Goal: Information Seeking & Learning: Check status

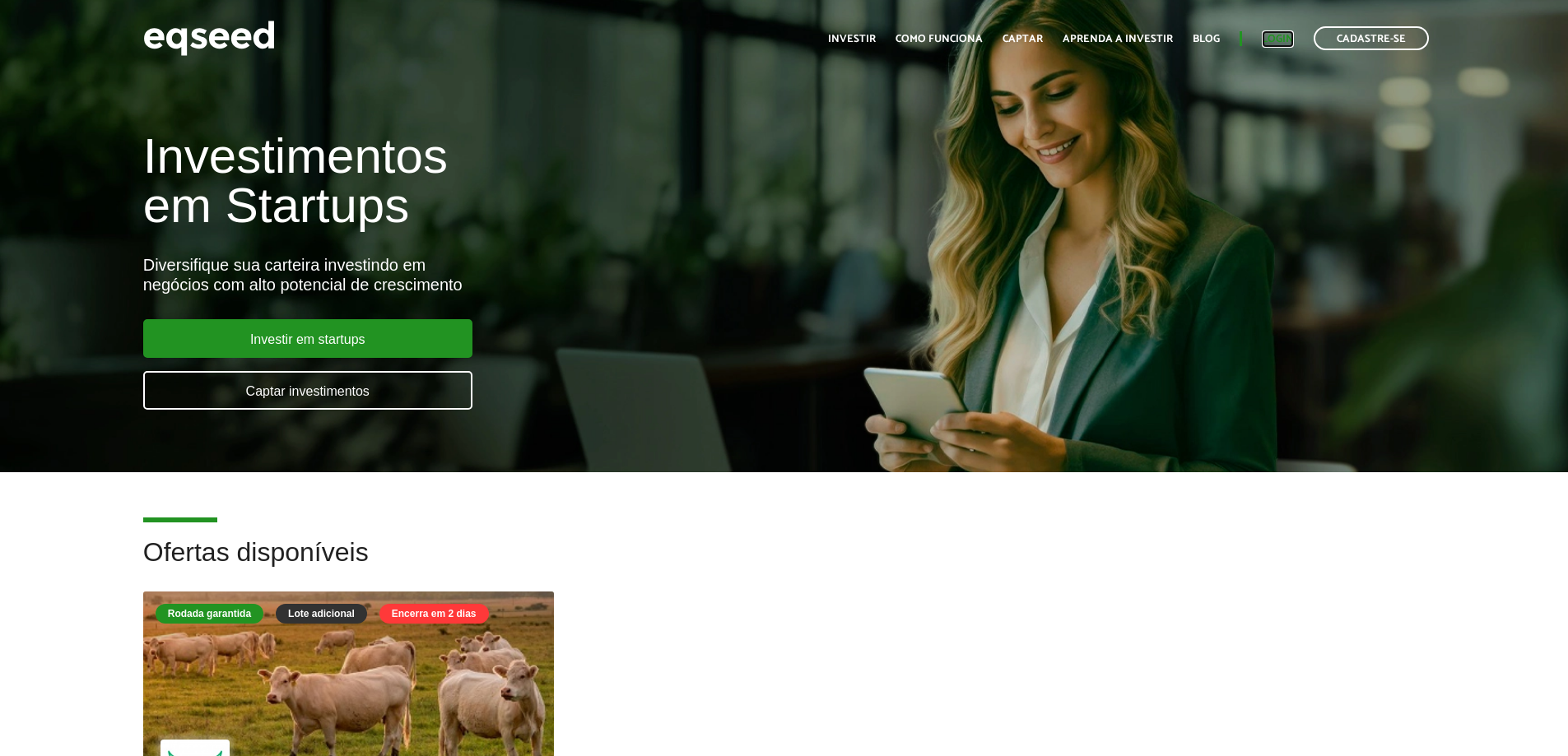
click at [1283, 37] on link "Login" at bounding box center [1278, 39] width 32 height 11
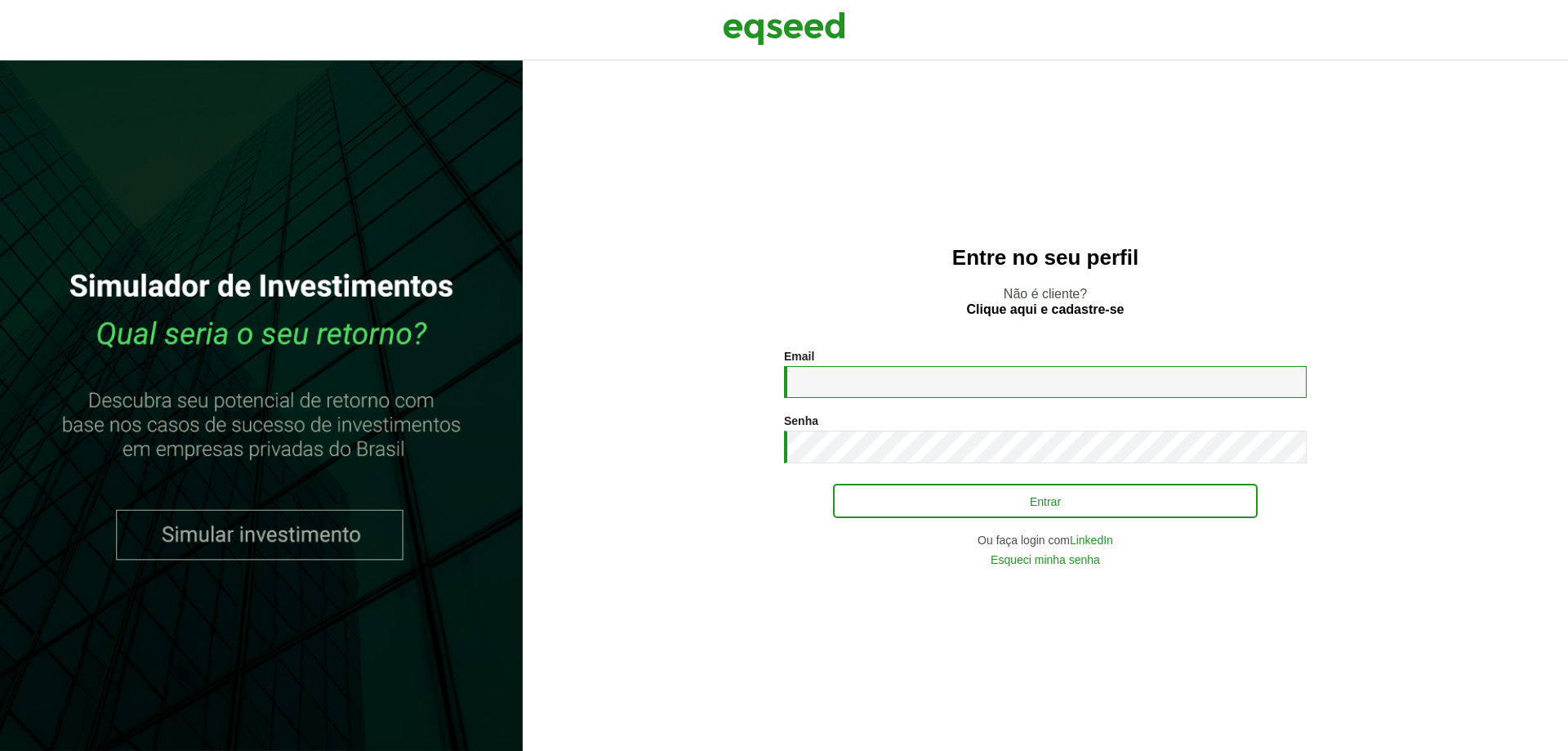
type input "**********"
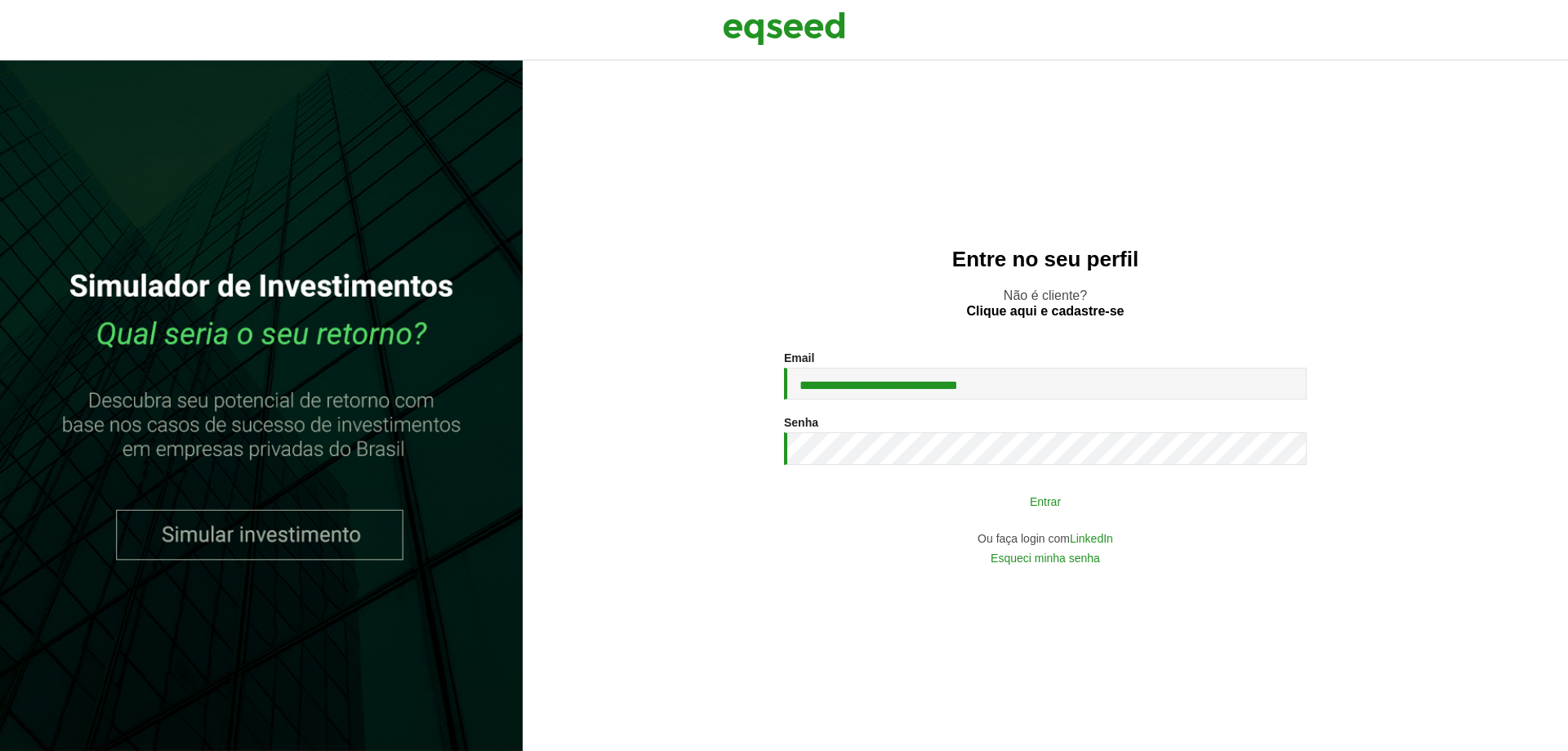
click at [993, 511] on button "Entrar" at bounding box center [1046, 501] width 425 height 31
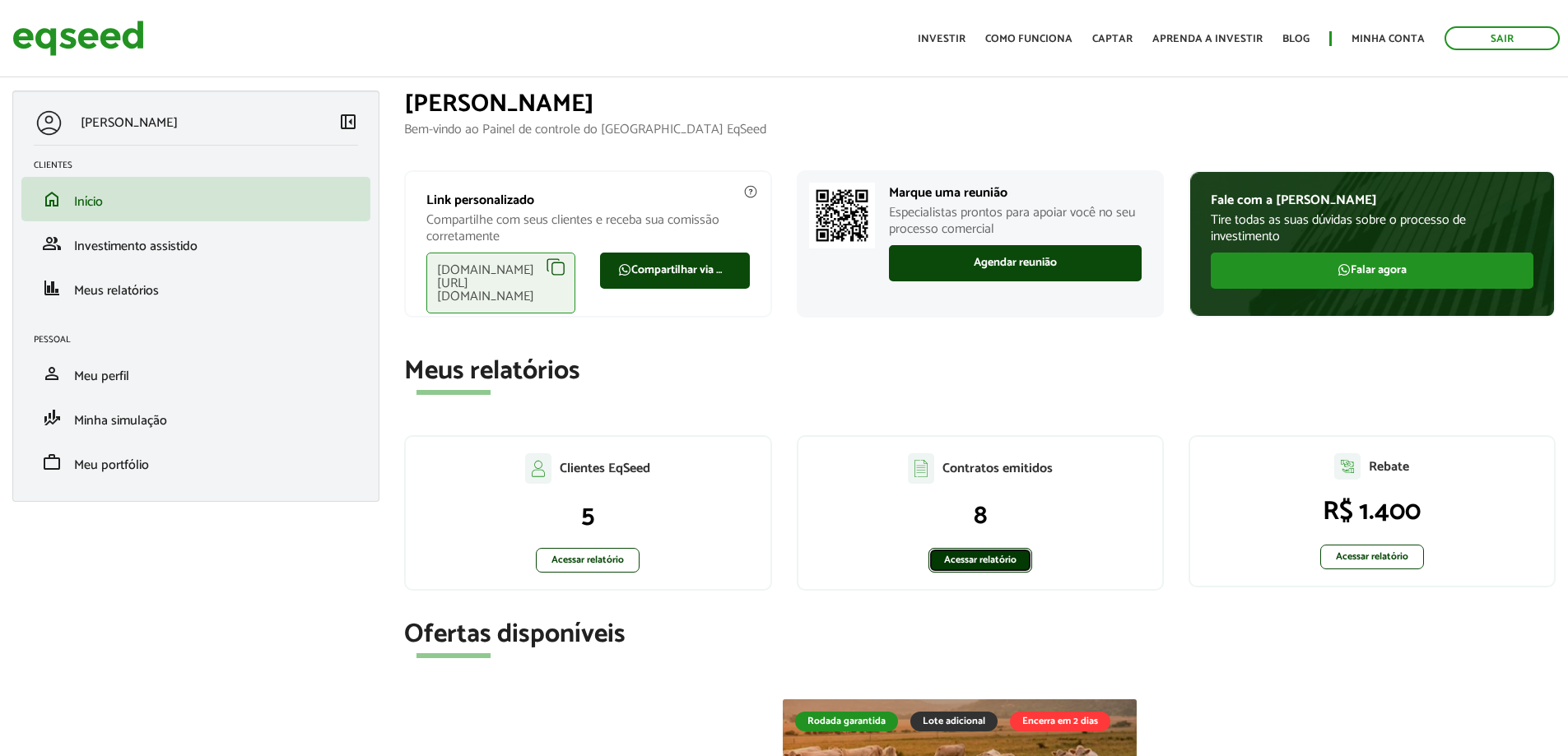
click at [1003, 562] on link "Acessar relatório" at bounding box center [980, 560] width 104 height 25
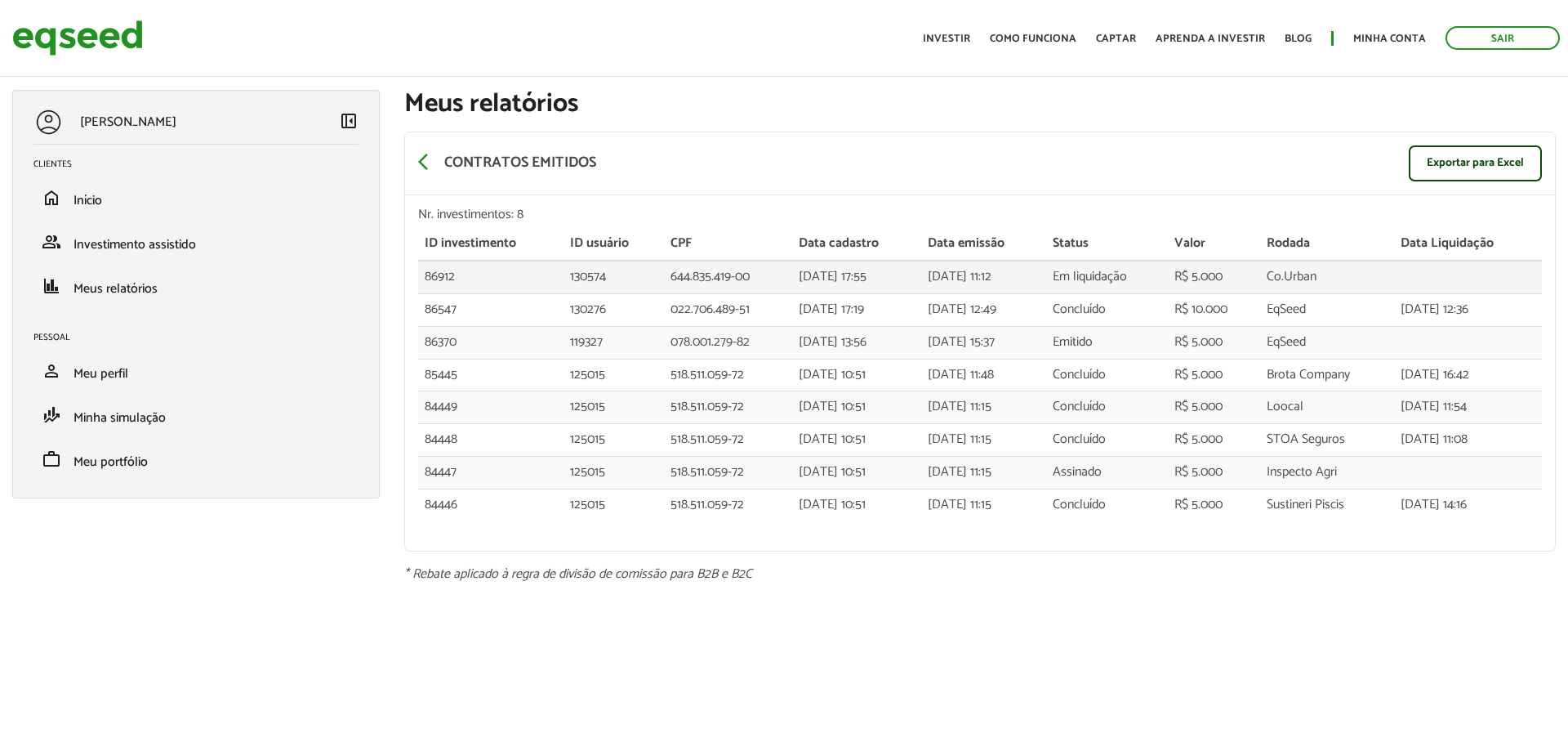
click at [1260, 275] on td "R$ 5.000" at bounding box center [1214, 276] width 92 height 33
click at [194, 245] on span "Investimento assistido" at bounding box center [135, 244] width 123 height 22
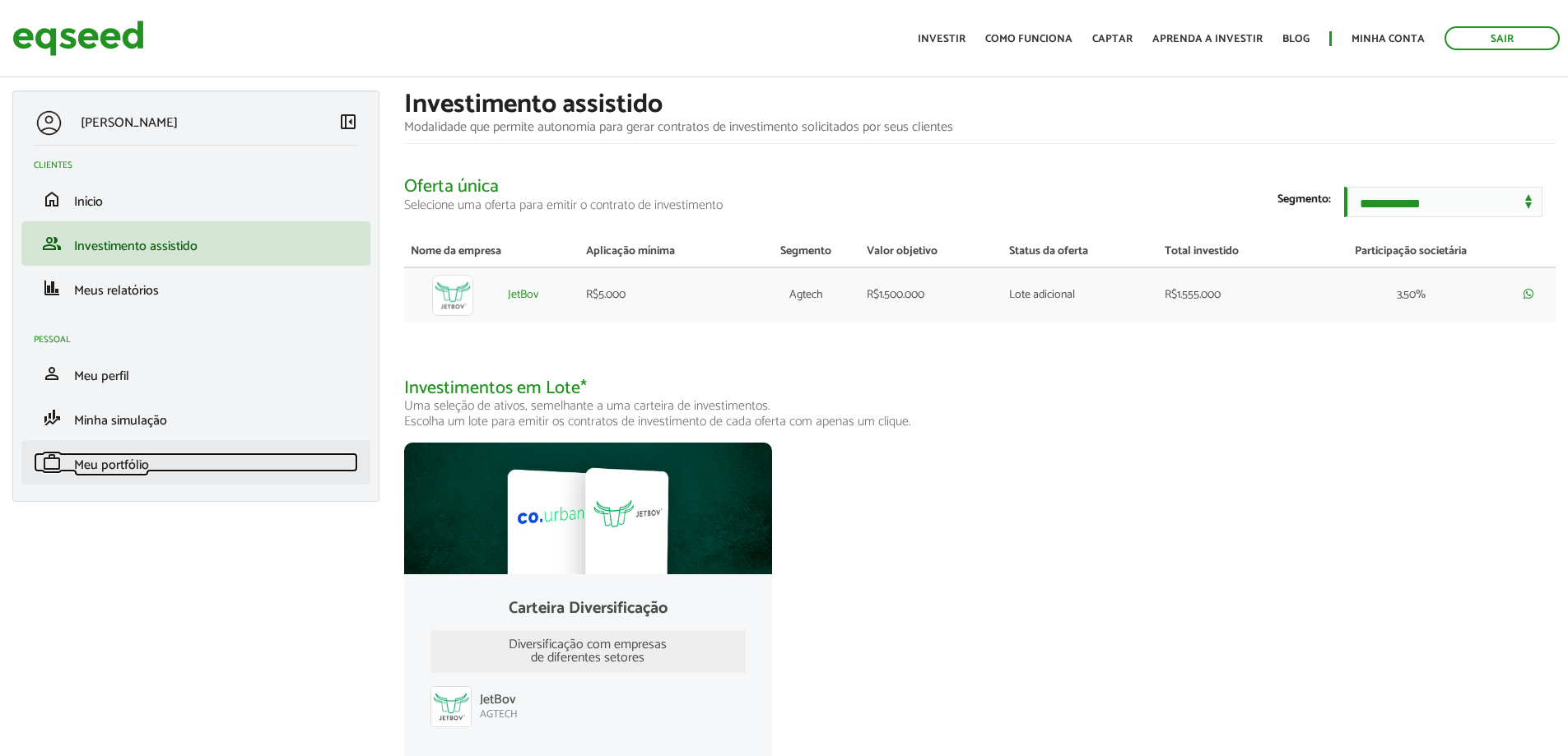
click at [182, 457] on link "work Meu portfólio" at bounding box center [195, 462] width 324 height 19
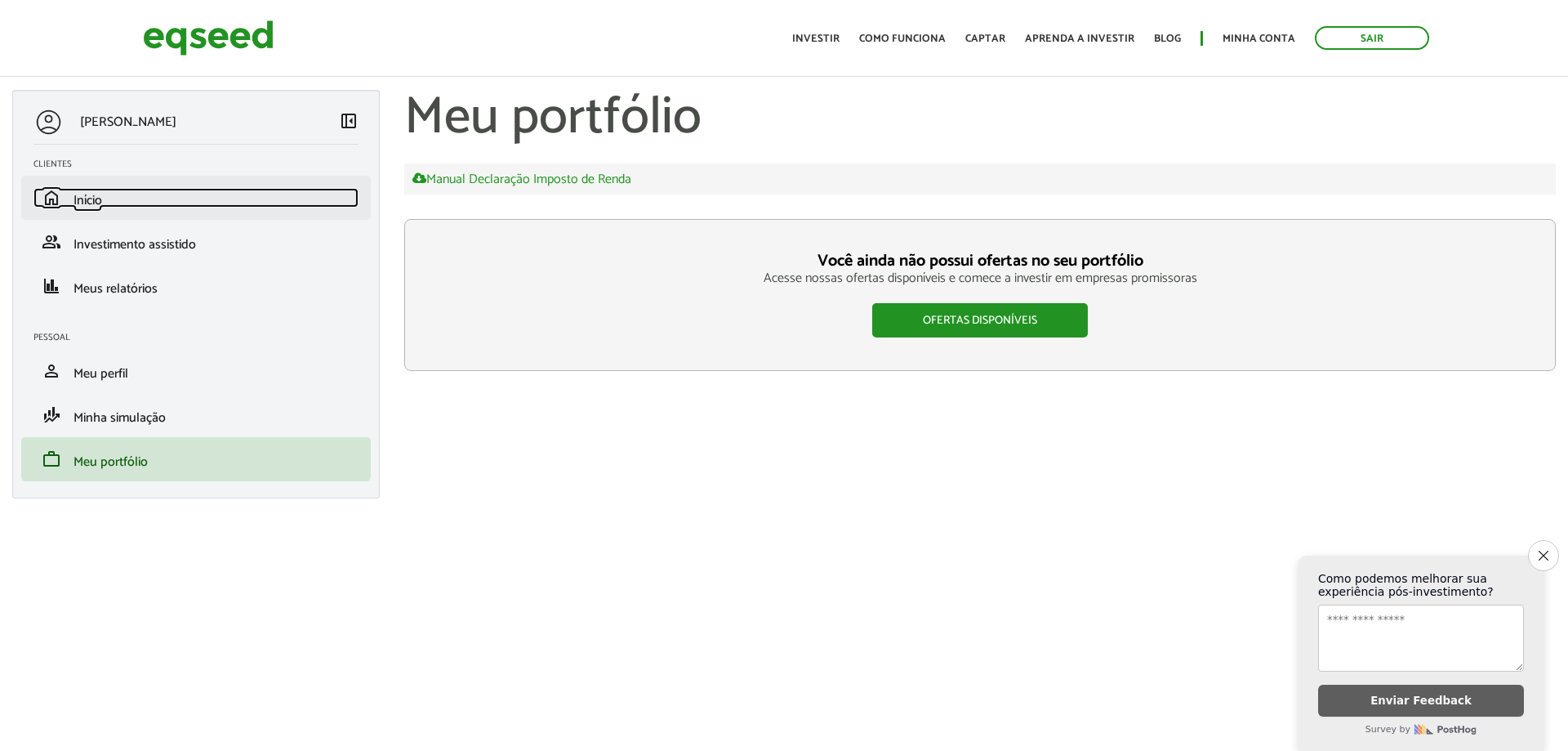
click at [175, 197] on link "home Início" at bounding box center [196, 197] width 325 height 19
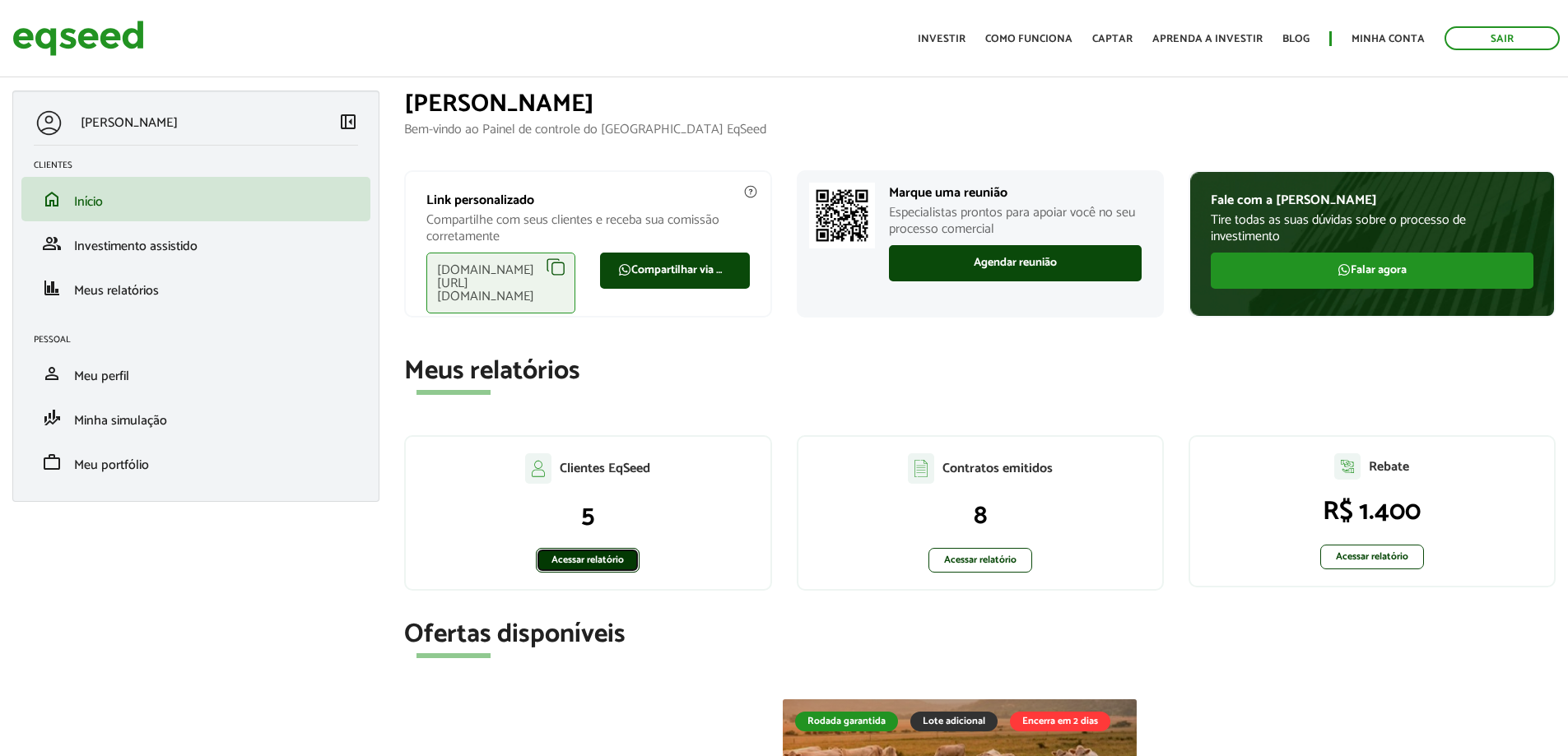
click at [604, 556] on link "Acessar relatório" at bounding box center [587, 560] width 104 height 25
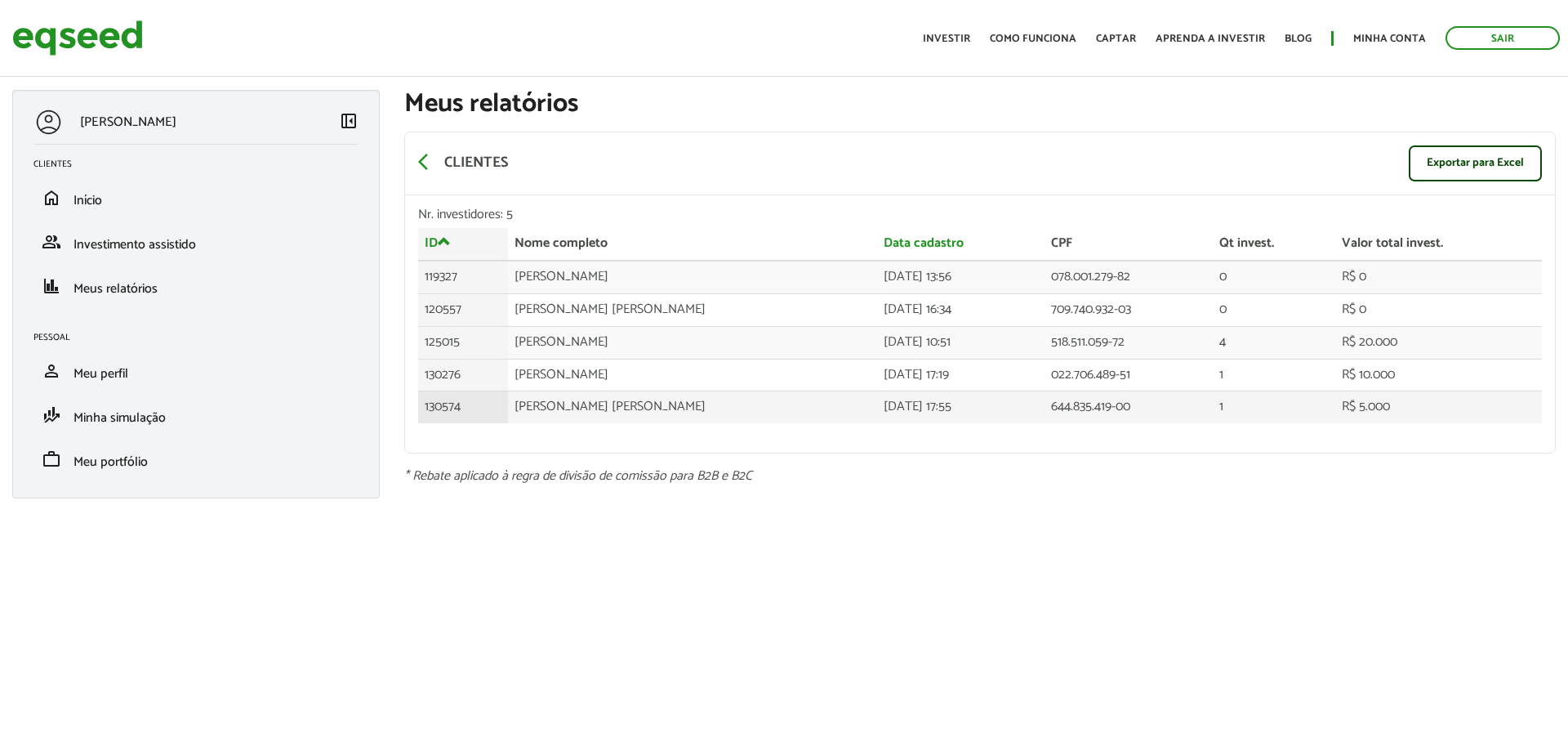
click at [579, 407] on td "[PERSON_NAME] [PERSON_NAME]" at bounding box center [692, 407] width 369 height 32
click at [433, 407] on td "130574" at bounding box center [463, 407] width 90 height 32
click at [437, 407] on td "130574" at bounding box center [463, 407] width 90 height 32
click at [636, 412] on td "[PERSON_NAME] [PERSON_NAME]" at bounding box center [692, 407] width 369 height 32
